Goal: Check status: Check status

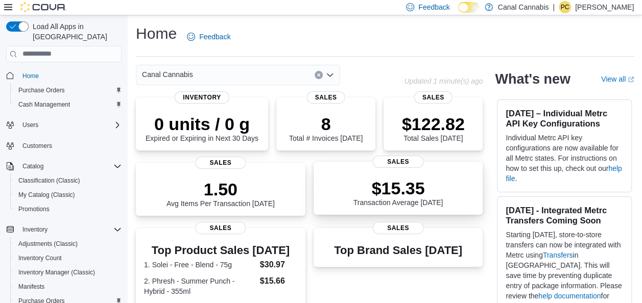
click at [405, 195] on p "$15.35" at bounding box center [398, 188] width 90 height 20
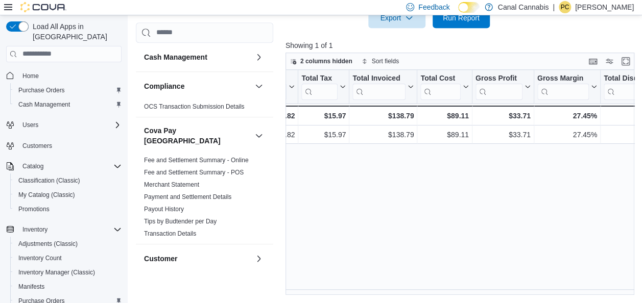
scroll to position [0, 429]
